Goal: Task Accomplishment & Management: Manage account settings

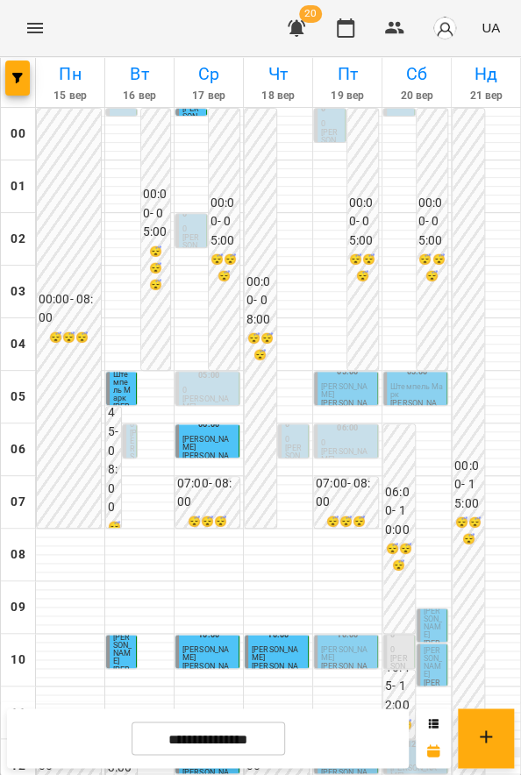
scroll to position [674, 0]
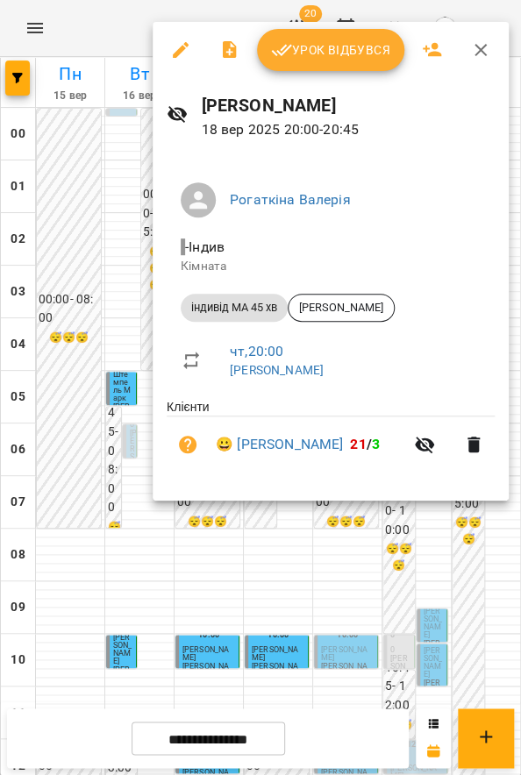
click at [362, 53] on span "Урок відбувся" at bounding box center [330, 49] width 119 height 21
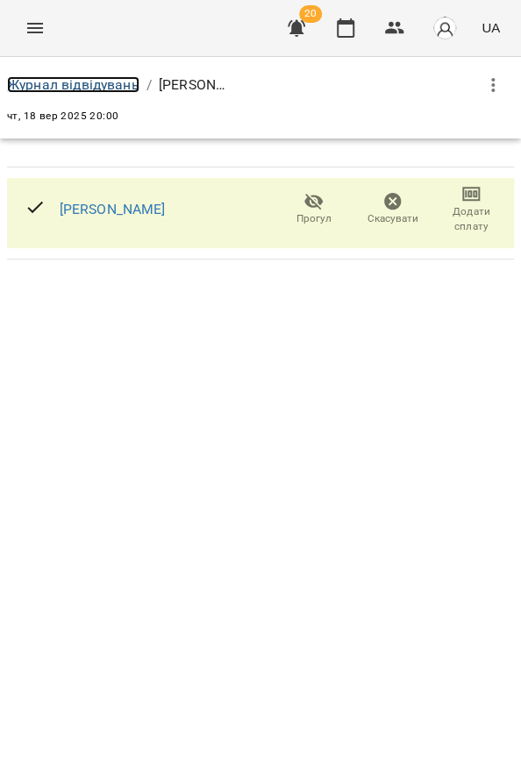
click at [92, 88] on link "Журнал відвідувань" at bounding box center [73, 84] width 132 height 17
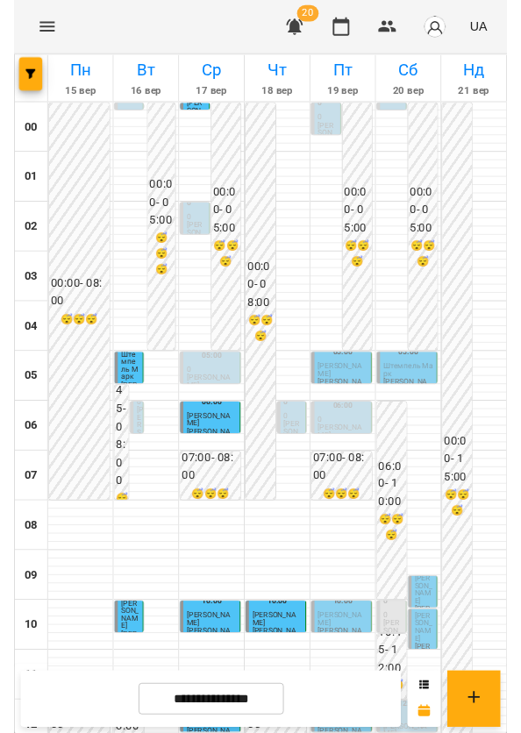
scroll to position [674, 0]
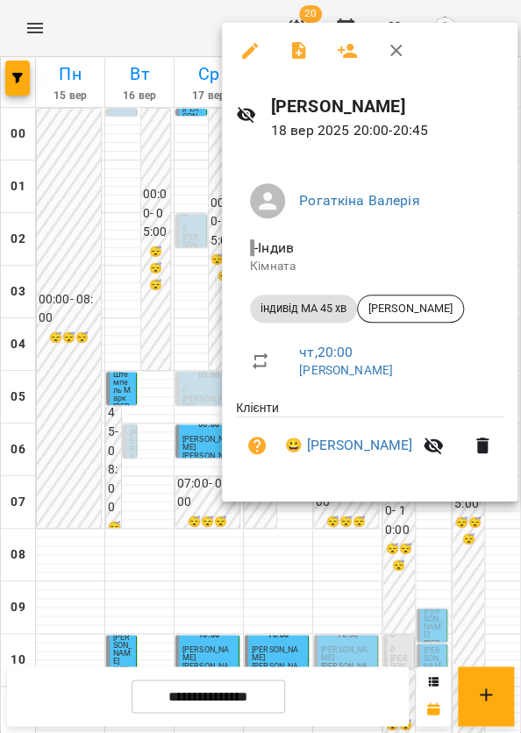
click at [267, 596] on div at bounding box center [260, 366] width 521 height 733
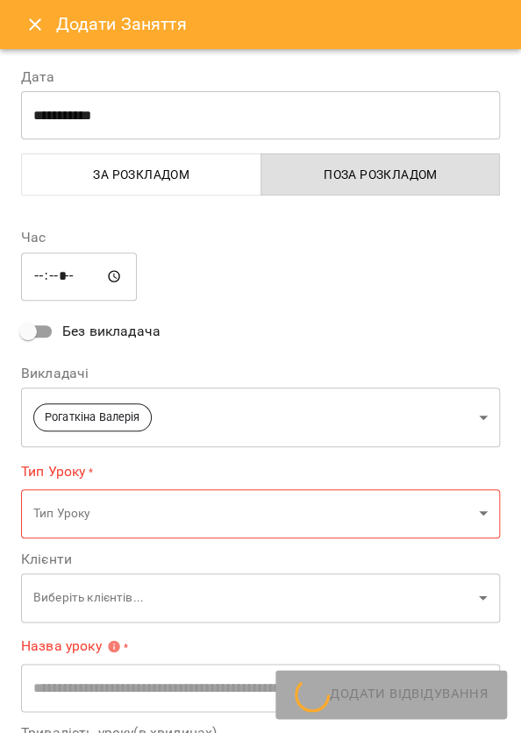
type input "**********"
click at [38, 4] on button "Close" at bounding box center [35, 25] width 42 height 42
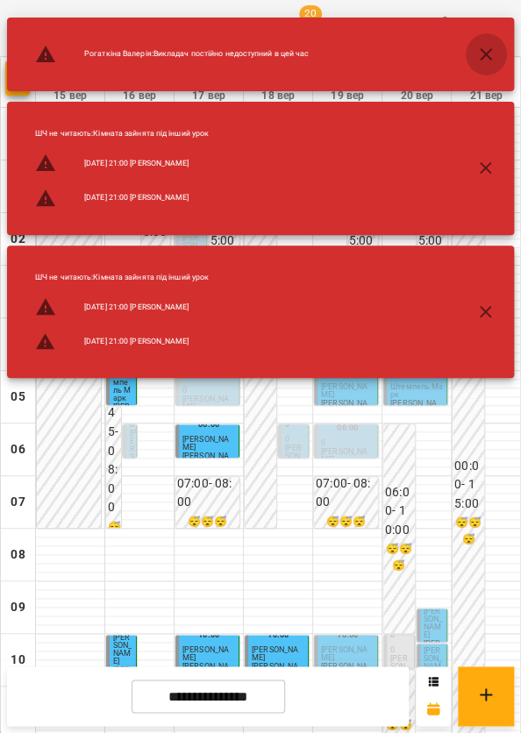
click at [483, 56] on icon "button" at bounding box center [486, 54] width 12 height 12
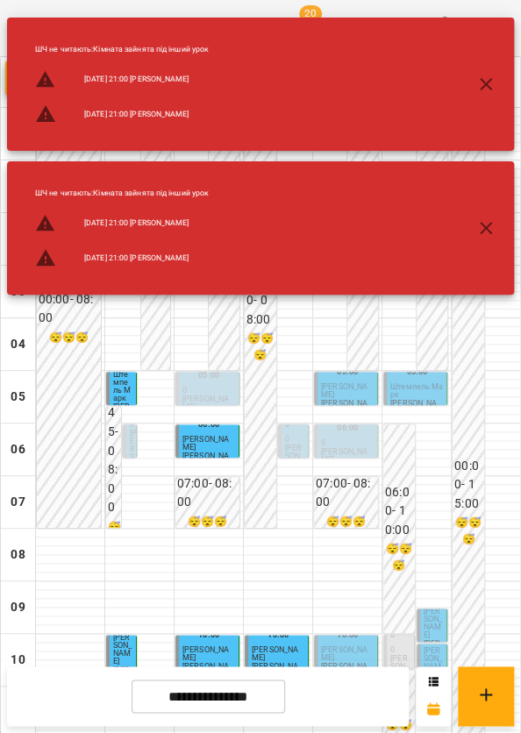
click at [483, 56] on div "ШЧ не читають : Кімната зайнята під інший урок [DATE] 21:00 [PERSON_NAME] [DATE…" at bounding box center [260, 84] width 507 height 133
click at [488, 75] on icon "button" at bounding box center [485, 84] width 21 height 21
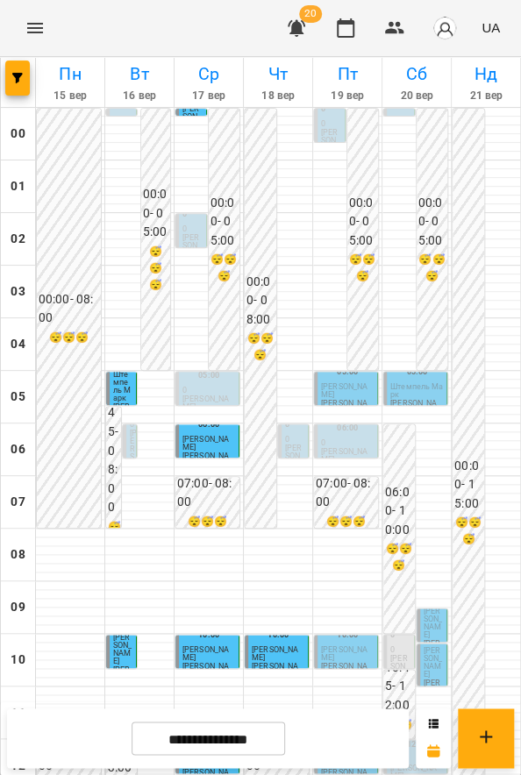
scroll to position [0, 0]
